Goal: Information Seeking & Learning: Learn about a topic

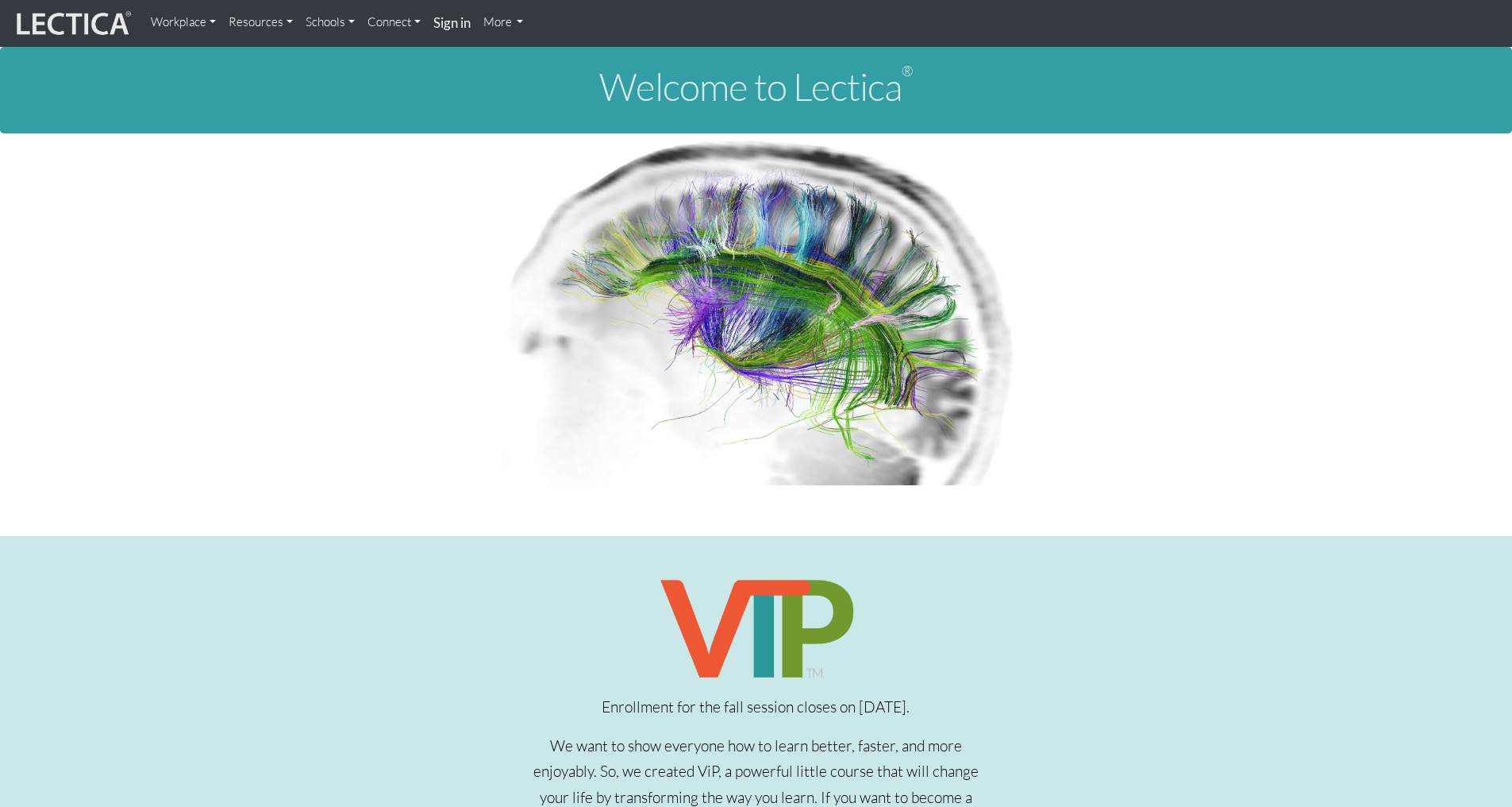
click at [409, 22] on link "Connect" at bounding box center [394, 22] width 66 height 31
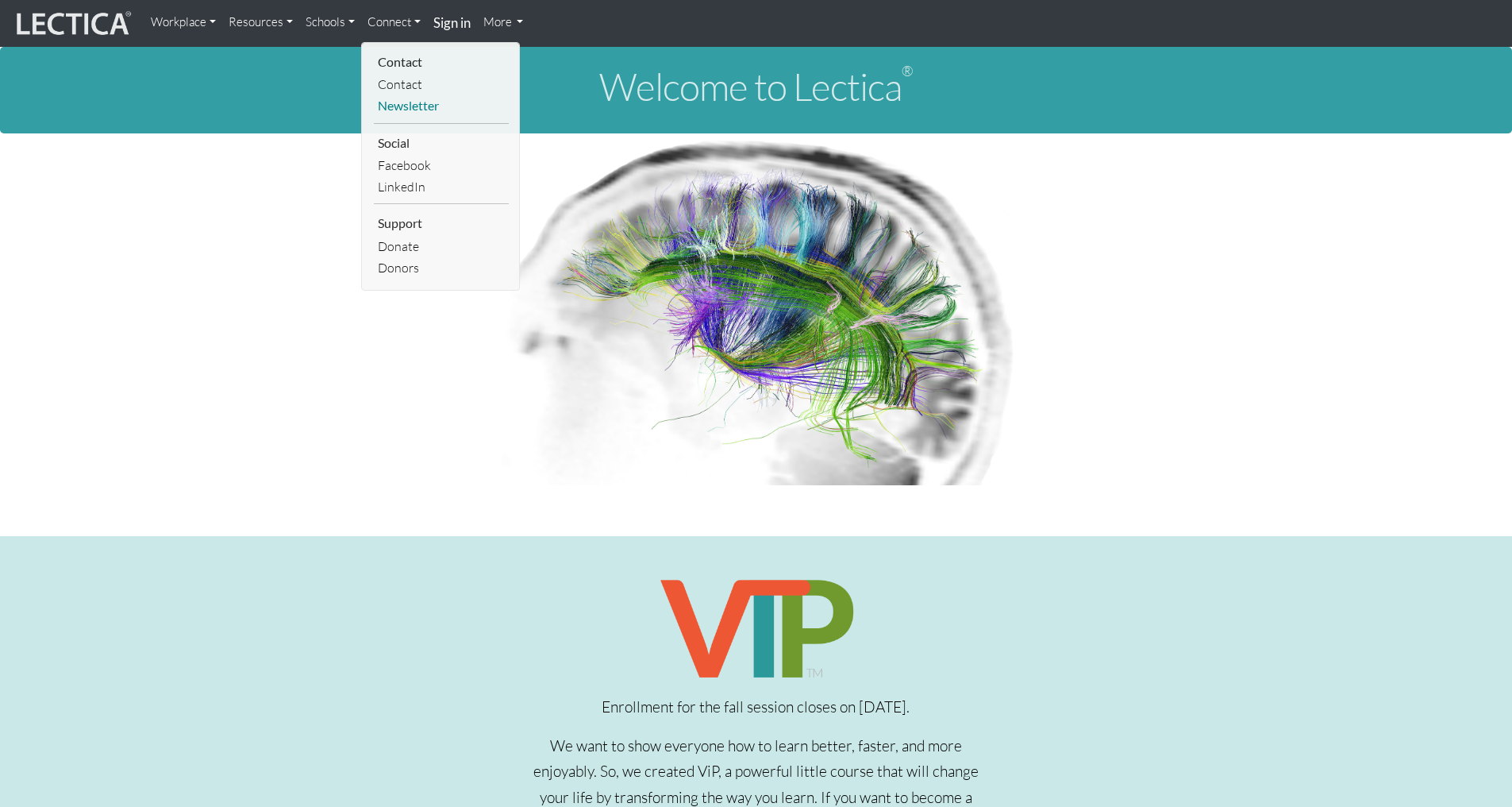
click at [416, 102] on link "Newsletter" at bounding box center [441, 106] width 135 height 21
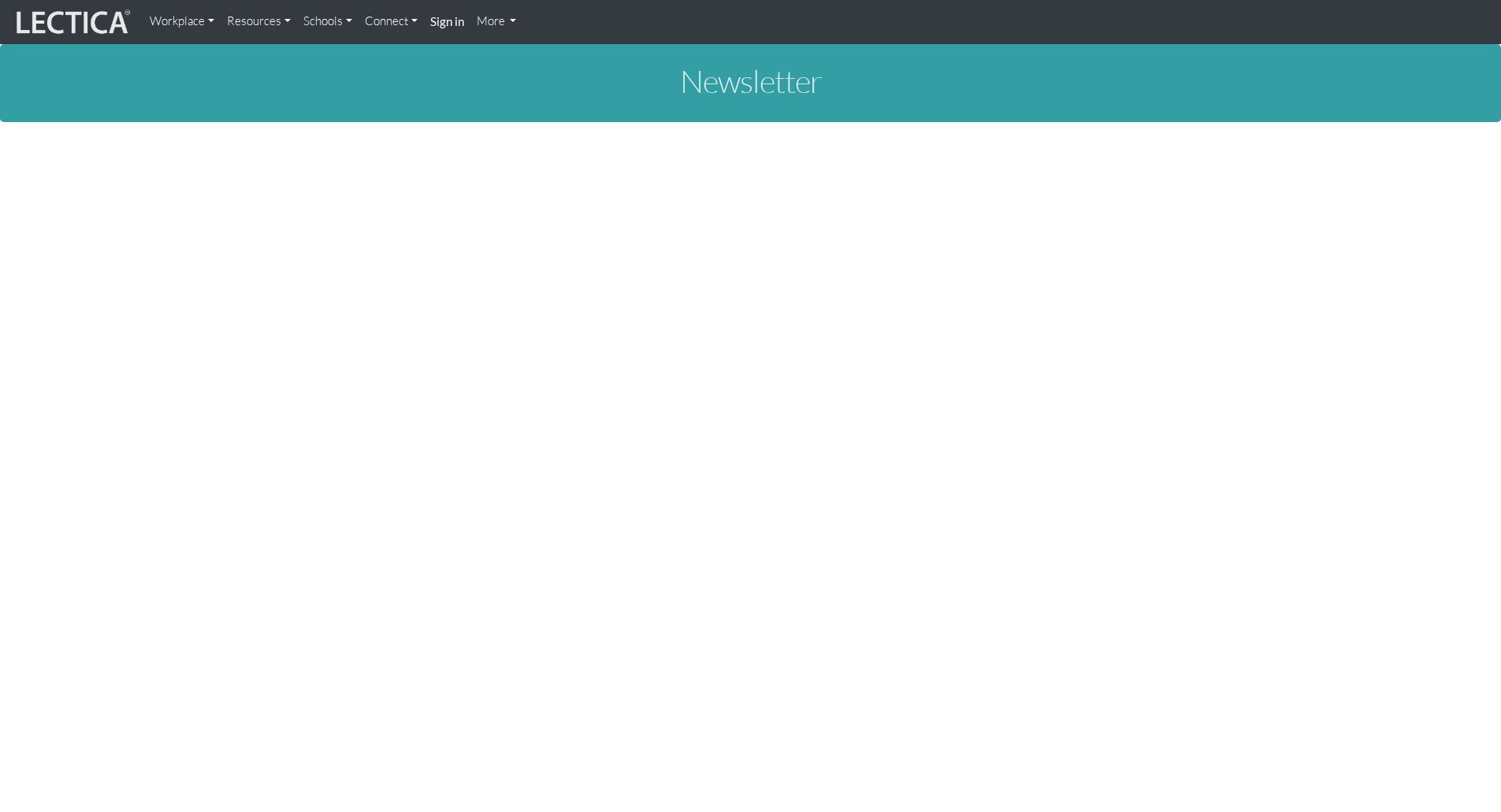
click at [408, 19] on link "Connect" at bounding box center [391, 22] width 66 height 31
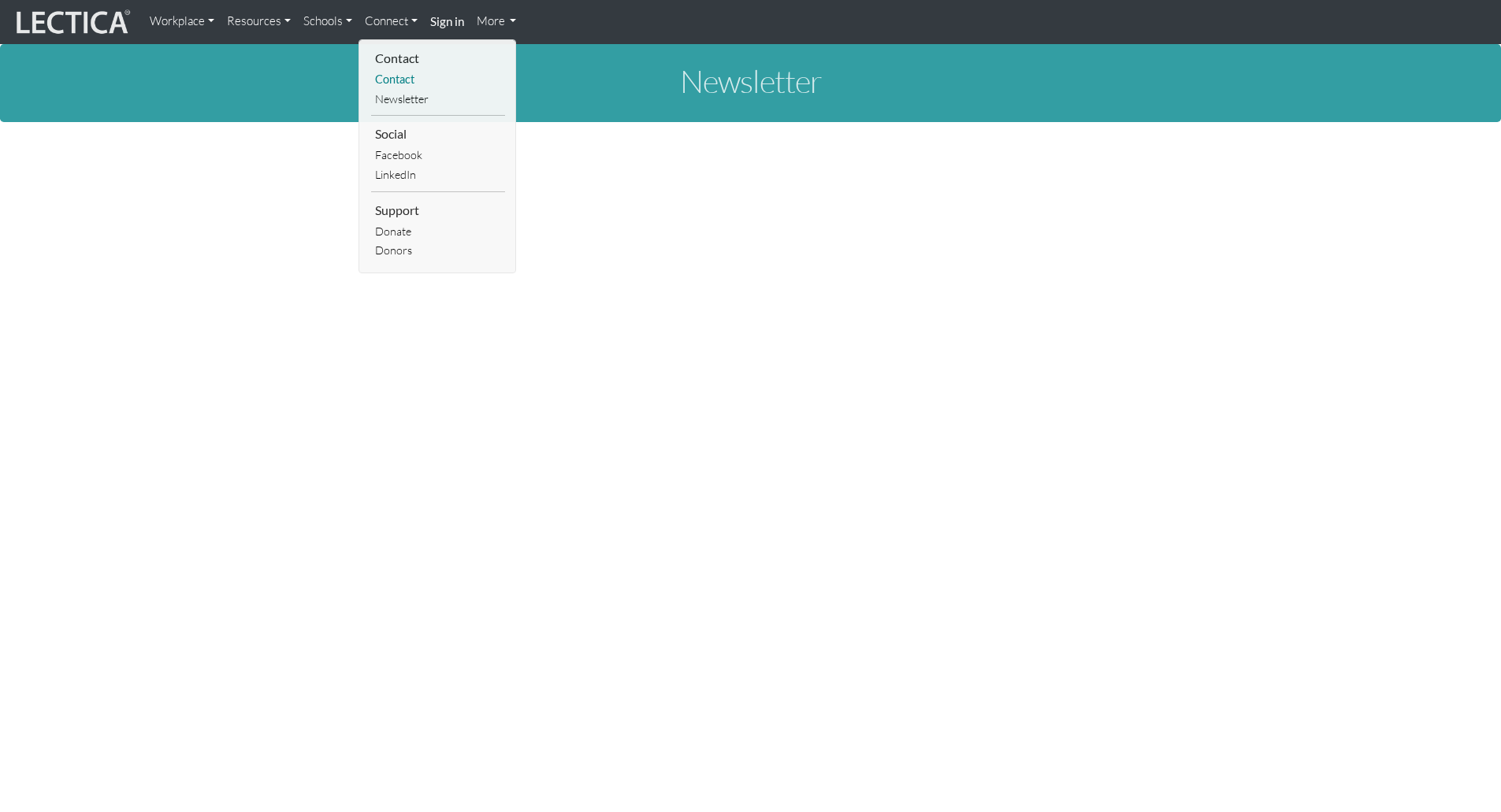
click at [394, 81] on link "Contact" at bounding box center [438, 80] width 134 height 20
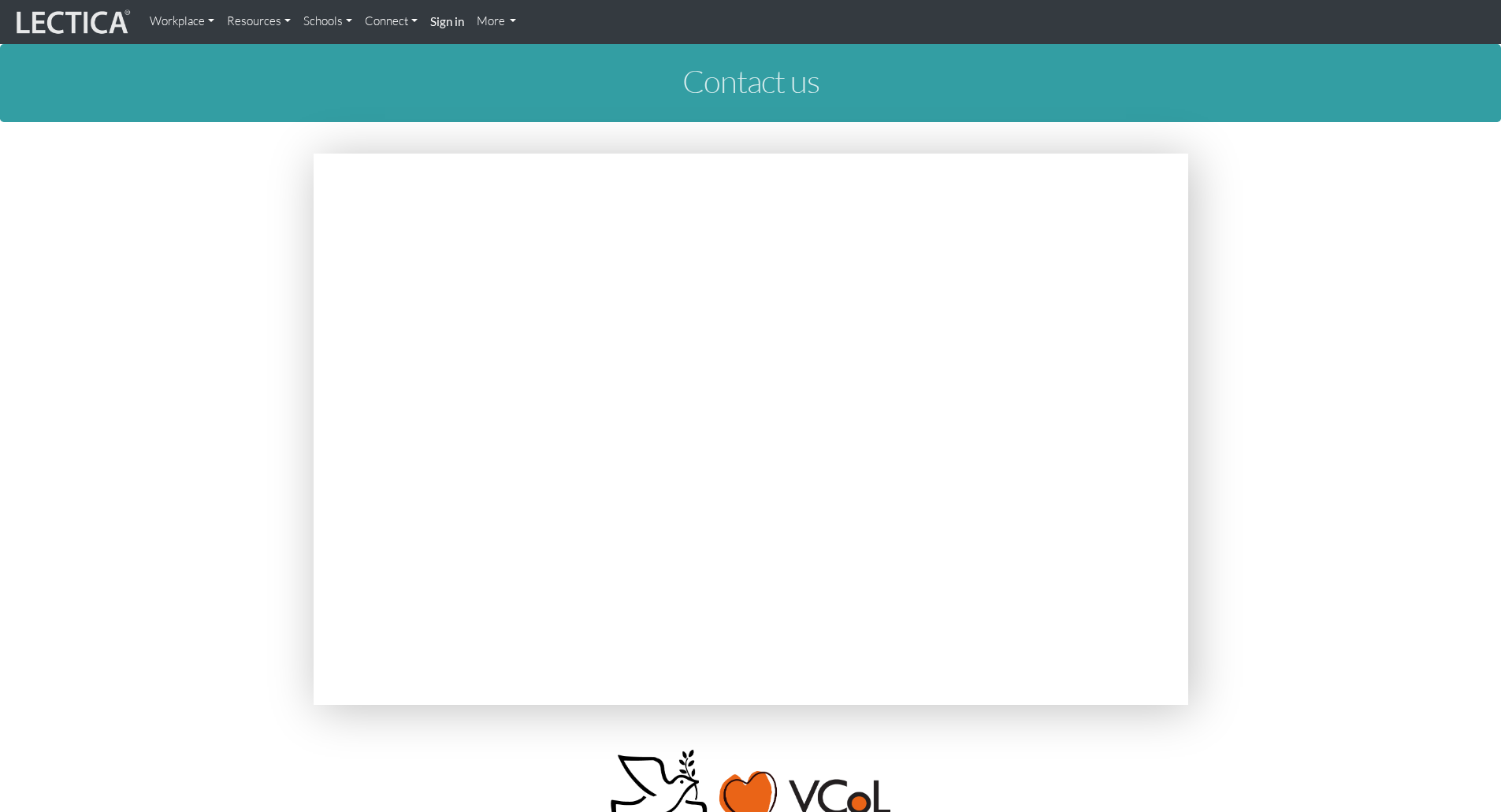
click at [343, 27] on link "Schools" at bounding box center [328, 22] width 61 height 31
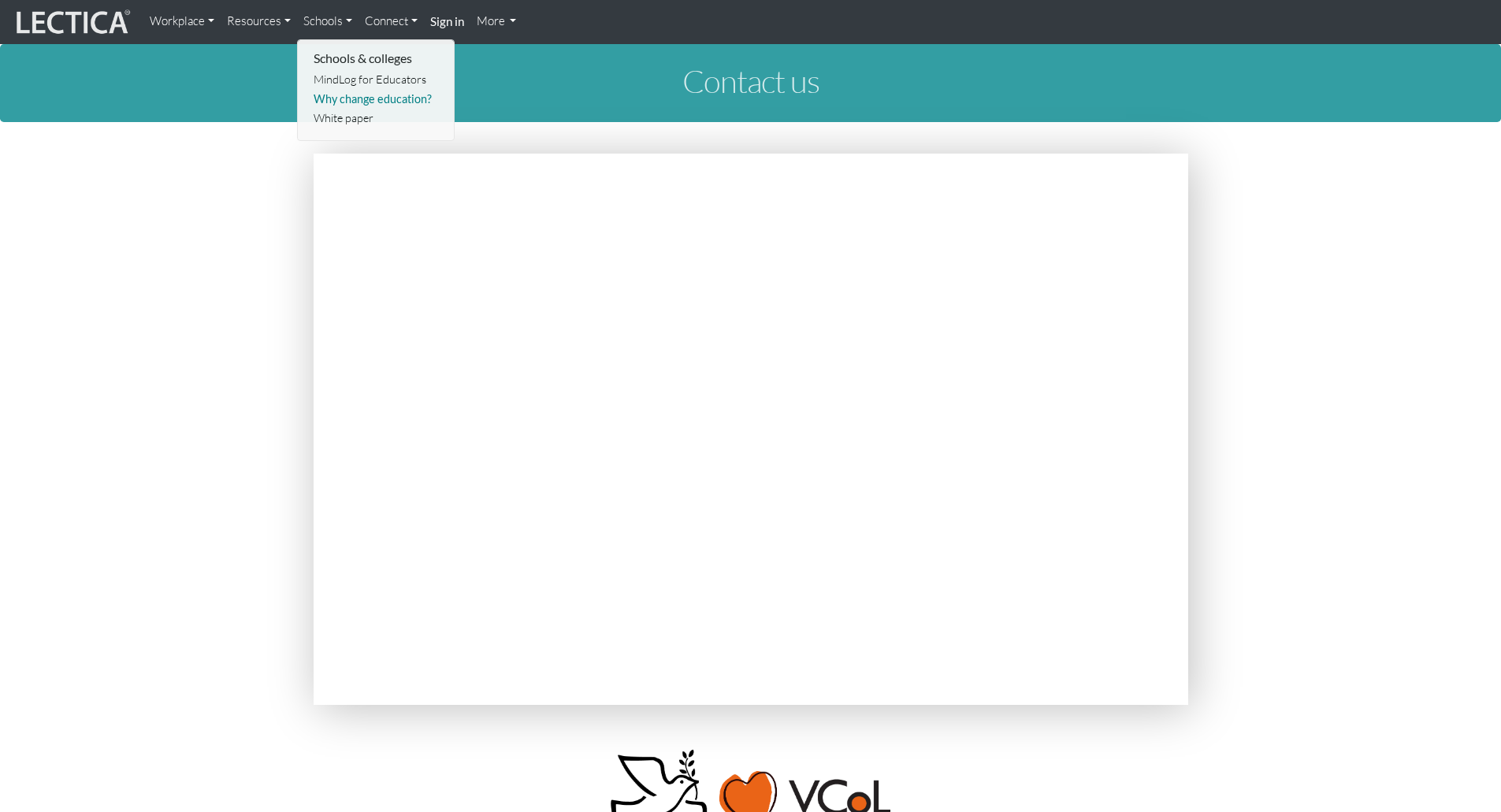
click at [356, 92] on link "Why change education?" at bounding box center [377, 100] width 134 height 20
